Goal: Task Accomplishment & Management: Complete application form

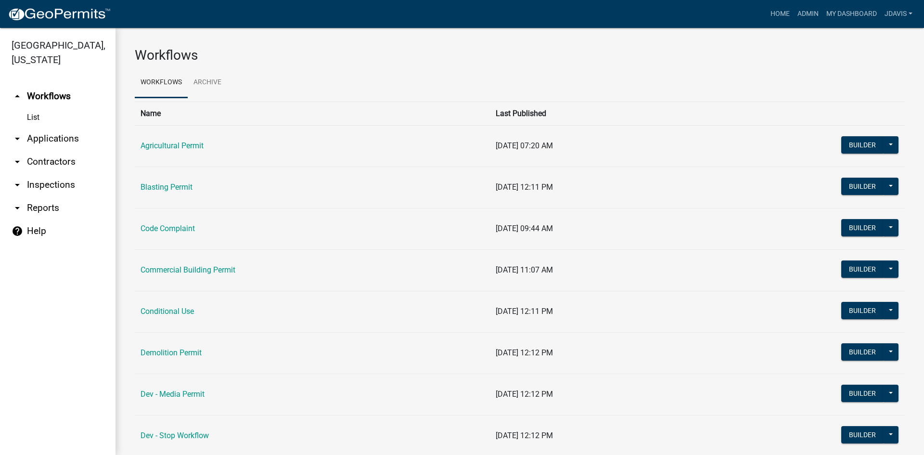
scroll to position [144, 0]
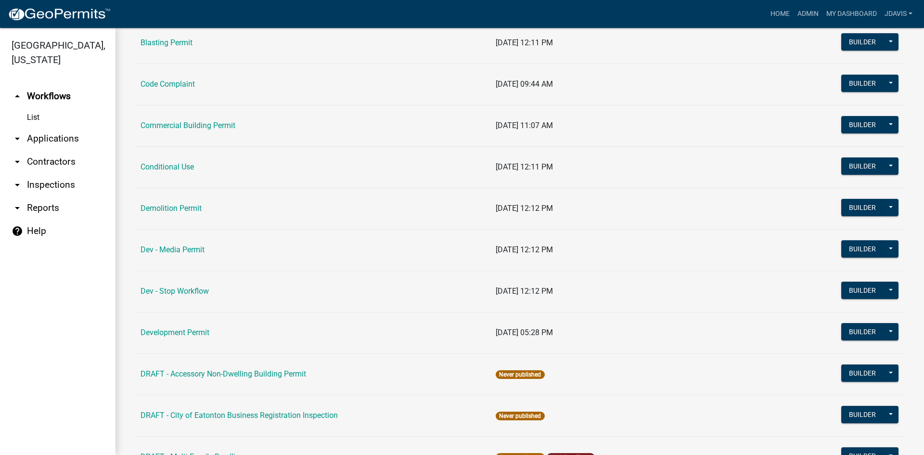
click at [53, 141] on link "arrow_drop_down Applications" at bounding box center [57, 138] width 115 height 23
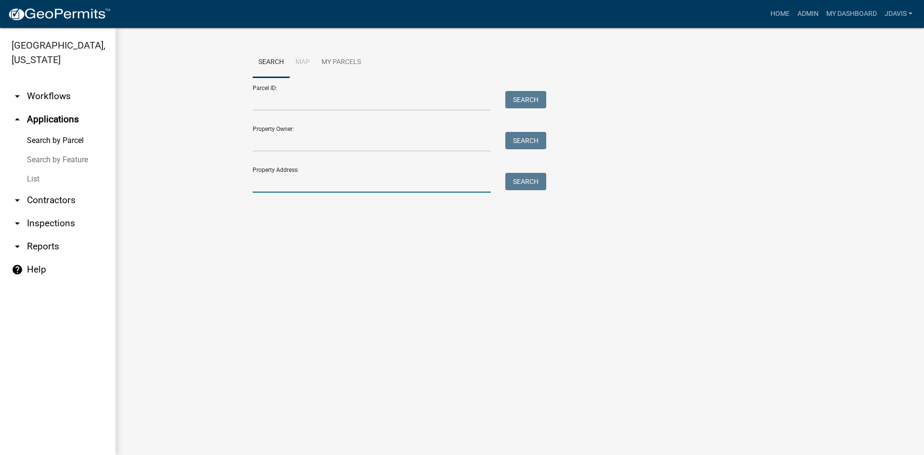
click at [287, 177] on input "Property Address:" at bounding box center [372, 183] width 238 height 20
type input "2"
click at [325, 142] on input "Property Owner:" at bounding box center [372, 142] width 238 height 20
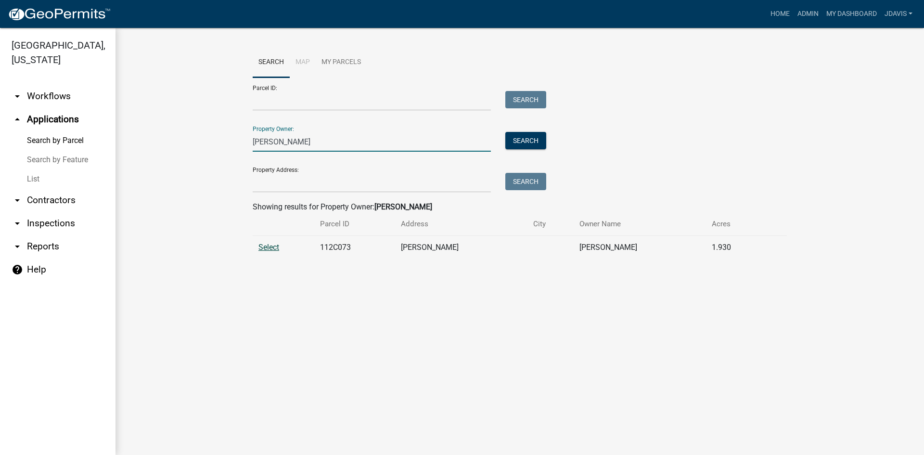
type input "[PERSON_NAME]"
click at [273, 244] on span "Select" at bounding box center [268, 246] width 21 height 9
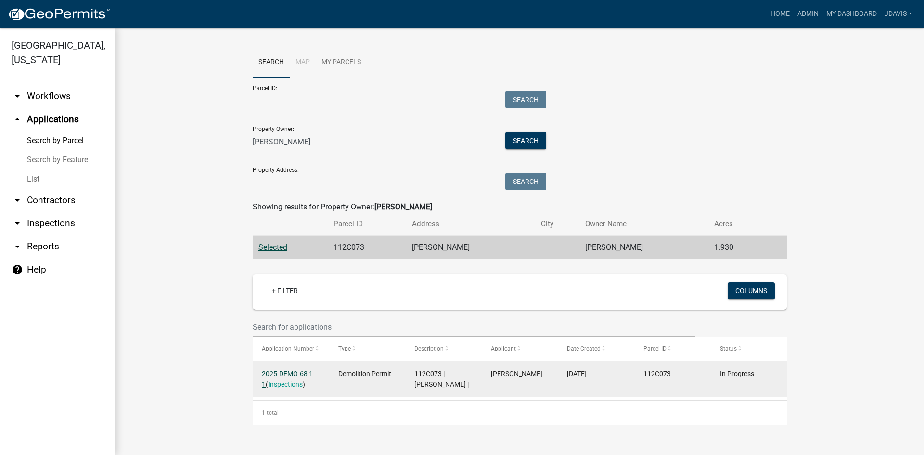
click at [291, 373] on link "2025-DEMO-68 1 1" at bounding box center [287, 378] width 51 height 19
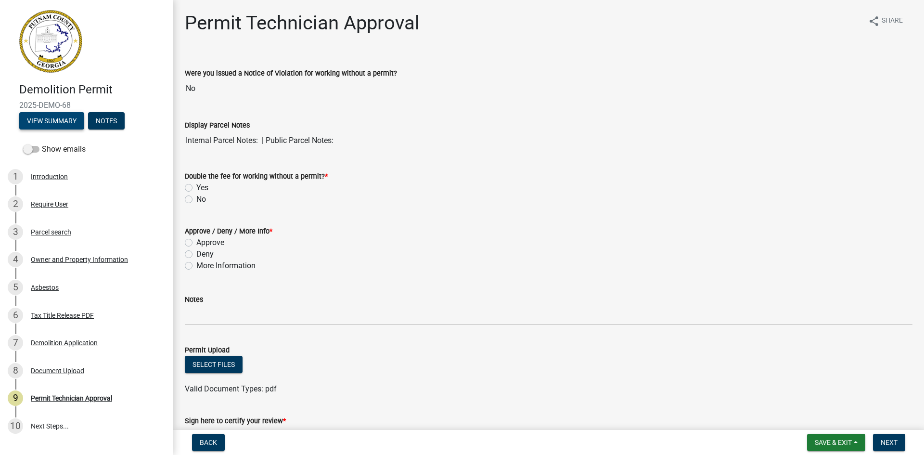
click at [64, 121] on button "View Summary" at bounding box center [51, 120] width 65 height 17
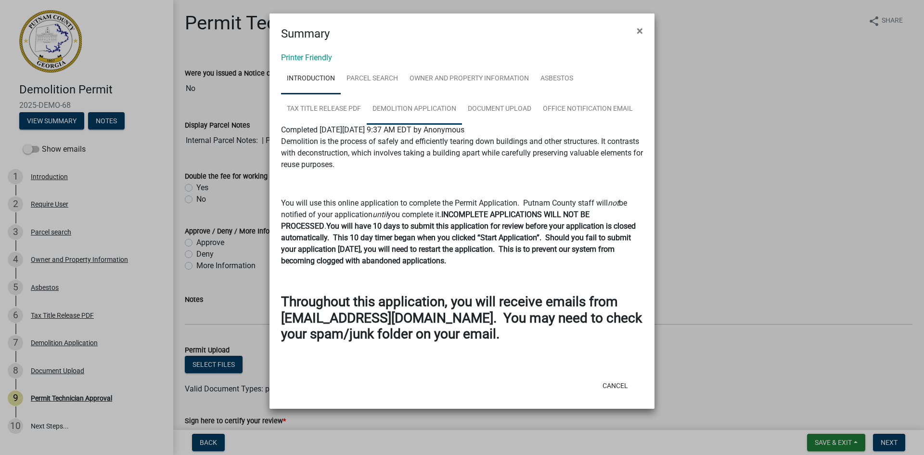
click at [411, 106] on link "Demolition Application" at bounding box center [414, 109] width 95 height 31
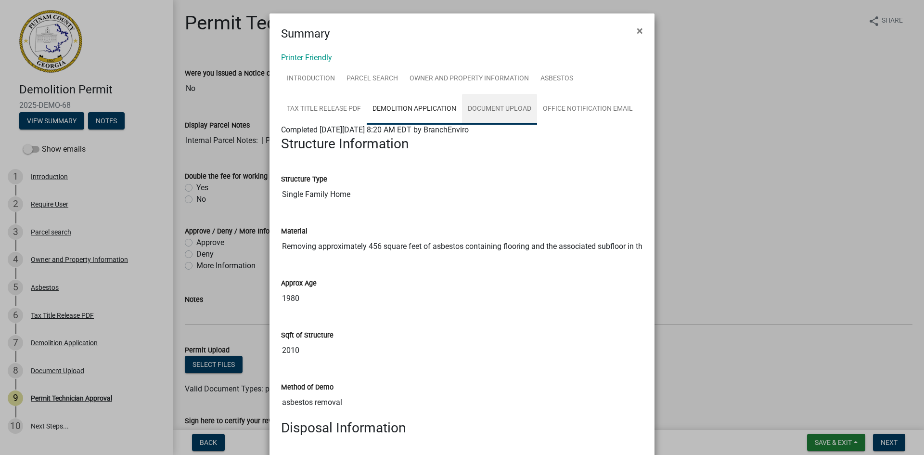
click at [512, 107] on link "Document Upload" at bounding box center [499, 109] width 75 height 31
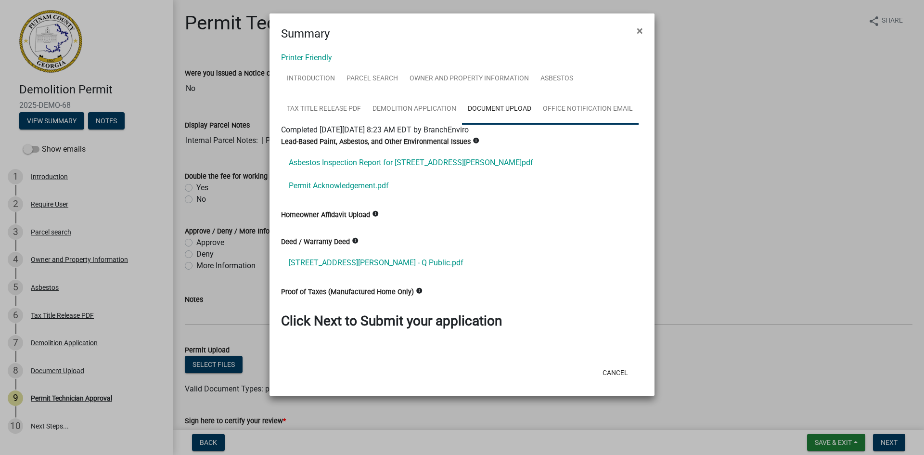
click at [588, 104] on link "Office Notification Email" at bounding box center [587, 109] width 101 height 31
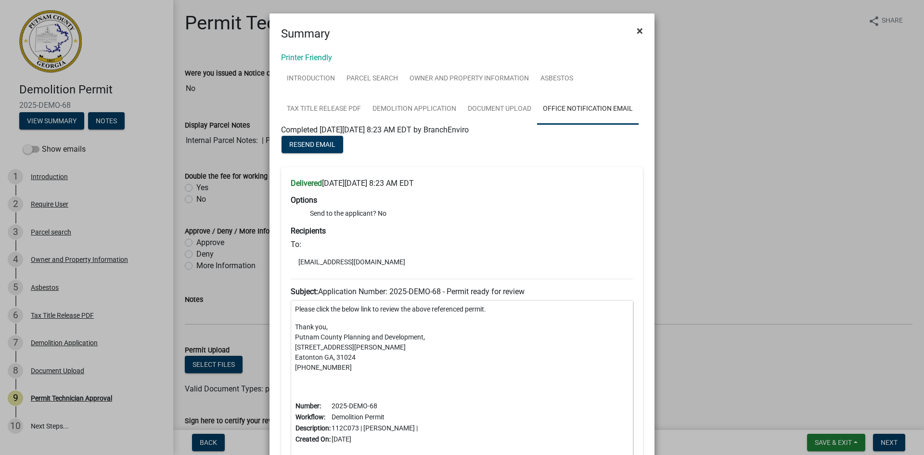
click at [638, 28] on span "×" at bounding box center [639, 30] width 6 height 13
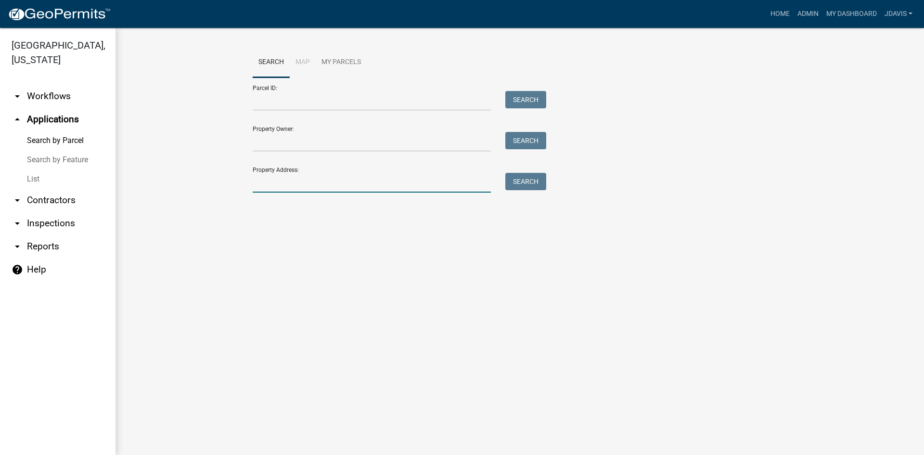
click at [380, 180] on input "Property Address:" at bounding box center [372, 183] width 238 height 20
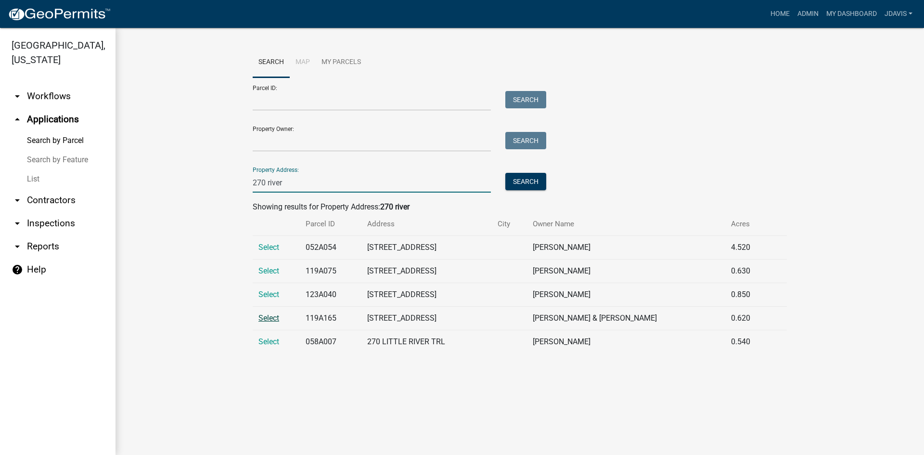
click at [266, 319] on span "Select" at bounding box center [268, 317] width 21 height 9
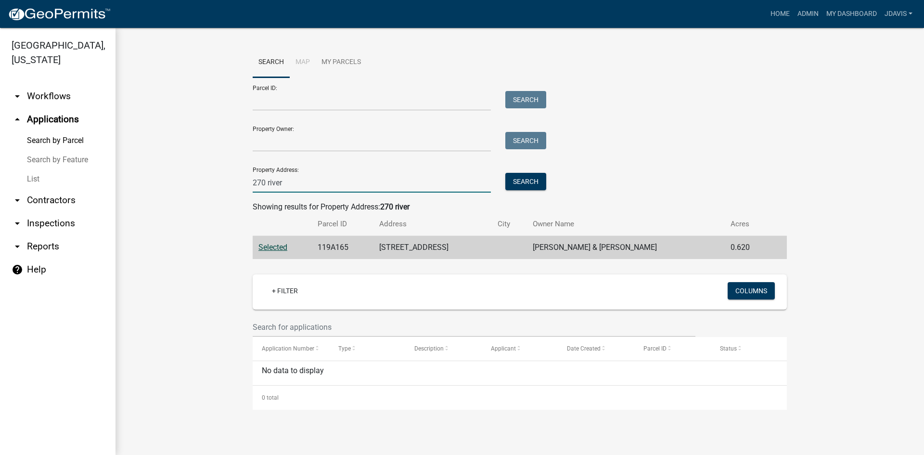
click at [334, 189] on input "270 river" at bounding box center [372, 183] width 238 height 20
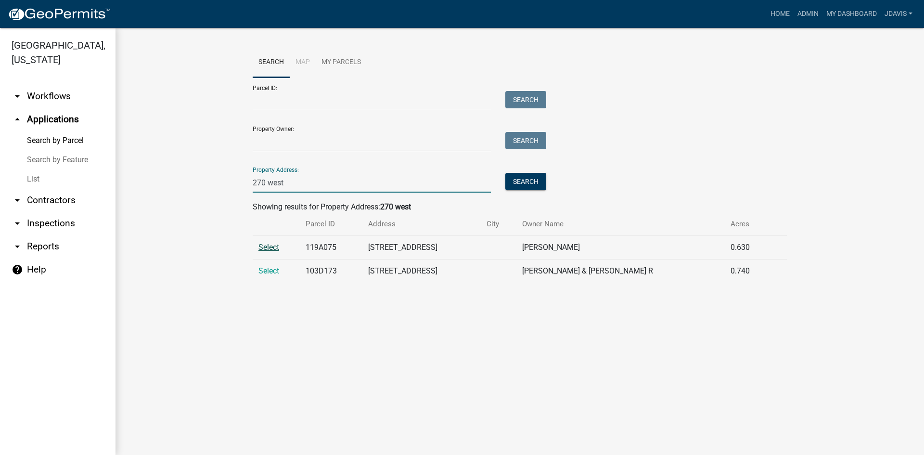
type input "270 west"
click at [269, 247] on span "Select" at bounding box center [268, 246] width 21 height 9
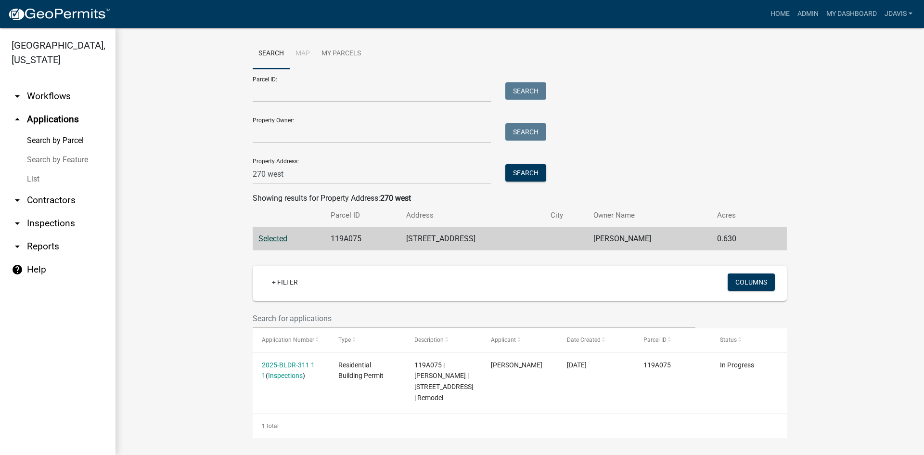
scroll to position [11, 0]
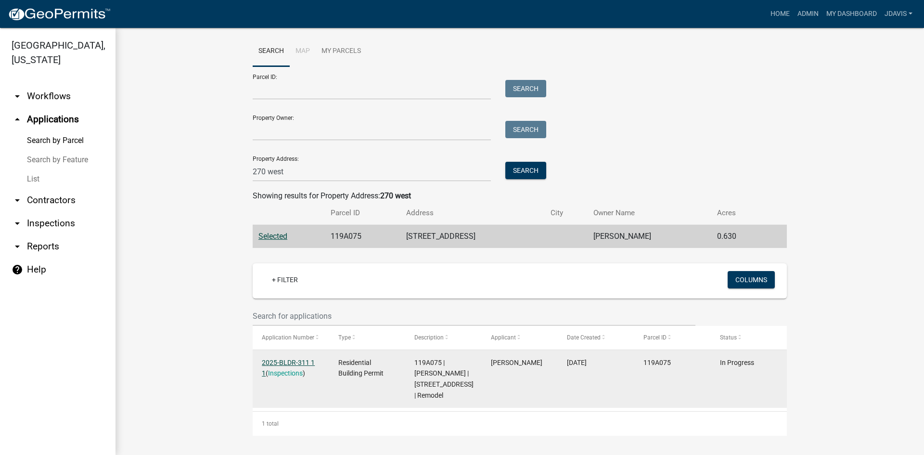
click at [276, 361] on link "2025-BLDR-311 1 1" at bounding box center [288, 367] width 53 height 19
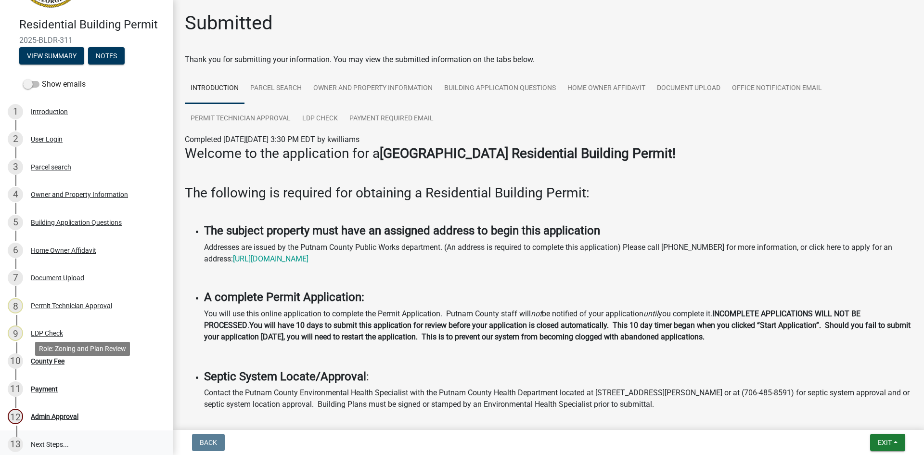
scroll to position [136, 0]
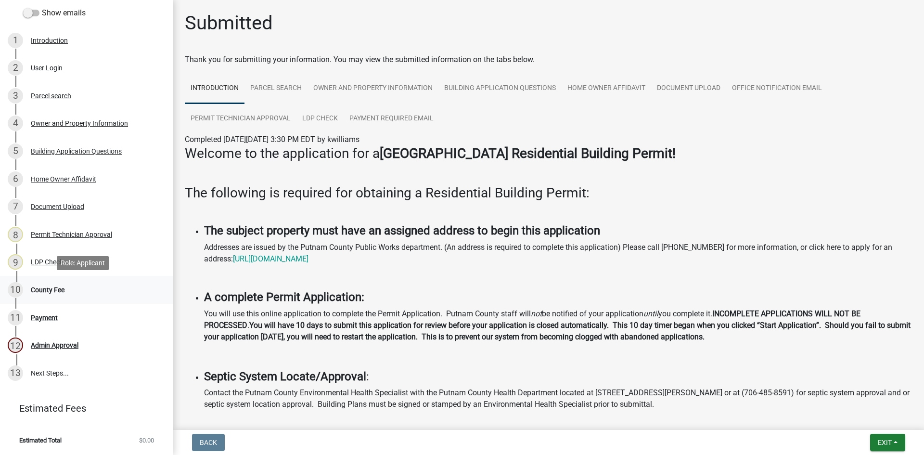
click at [45, 287] on div "County Fee" at bounding box center [48, 289] width 34 height 7
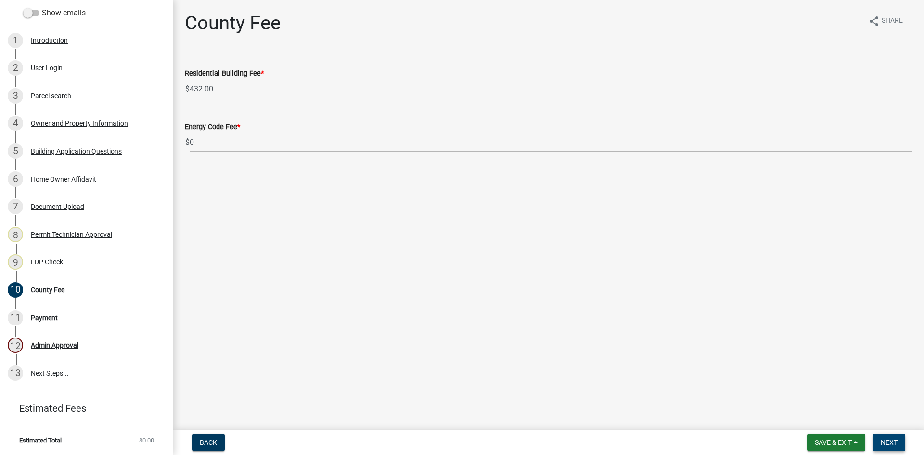
click at [889, 440] on span "Next" at bounding box center [888, 442] width 17 height 8
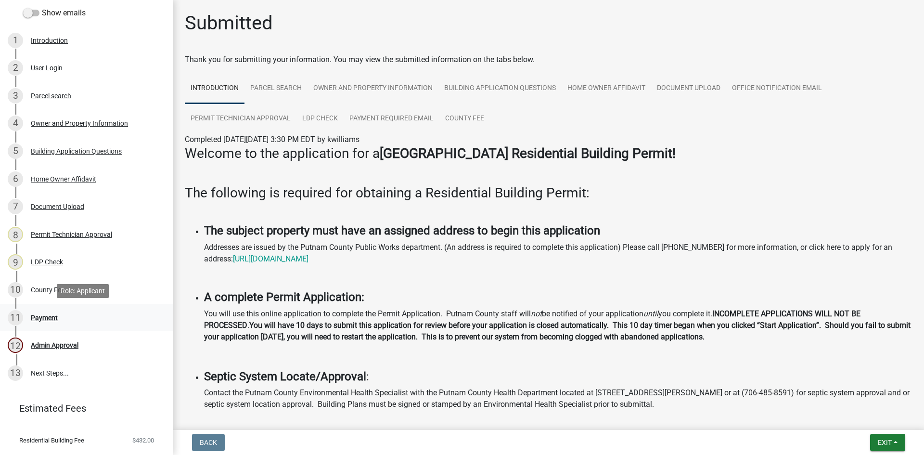
click at [38, 314] on div "Payment" at bounding box center [44, 317] width 27 height 7
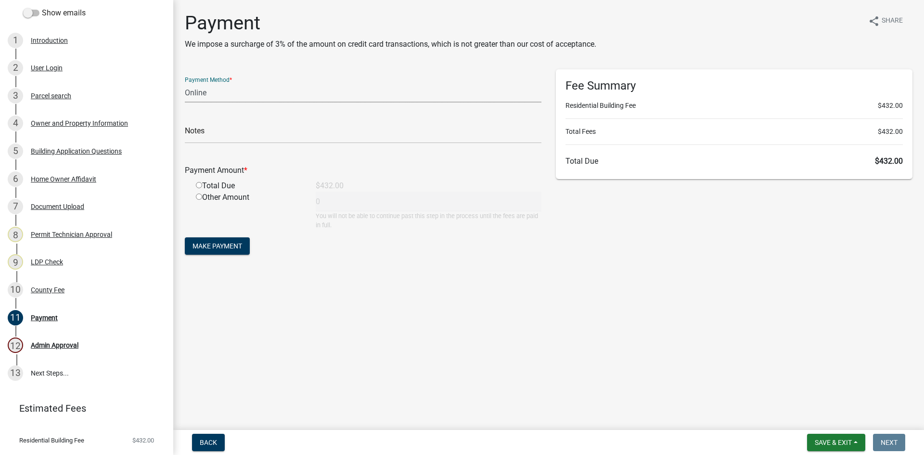
click at [300, 93] on select "Credit Card POS Check Cash Online" at bounding box center [363, 93] width 356 height 20
select select "1: 0"
click at [185, 83] on select "Credit Card POS Check Cash Online" at bounding box center [363, 93] width 356 height 20
click at [284, 134] on input "text" at bounding box center [363, 134] width 356 height 20
type input "4778"
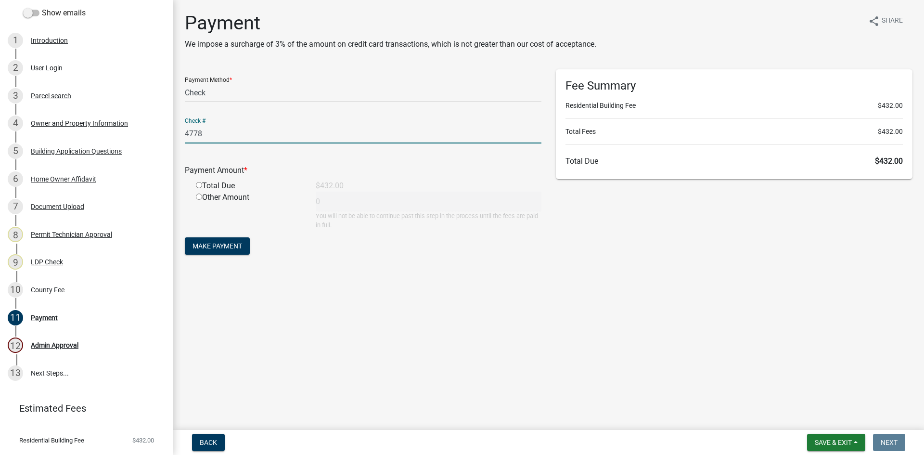
click at [200, 184] on input "radio" at bounding box center [199, 185] width 6 height 6
radio input "true"
type input "432"
click at [221, 245] on span "Make Payment" at bounding box center [217, 246] width 50 height 8
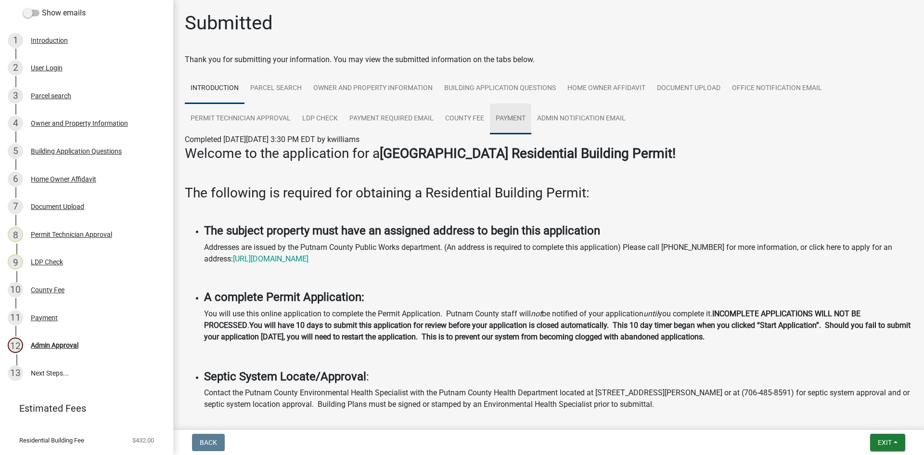
click at [520, 117] on link "Payment" at bounding box center [510, 118] width 41 height 31
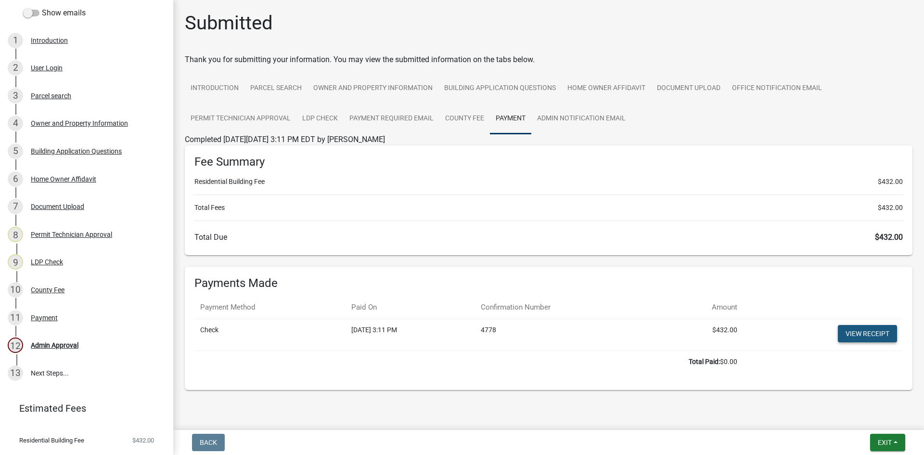
click at [857, 336] on link "View receipt" at bounding box center [866, 333] width 59 height 17
